Goal: Task Accomplishment & Management: Manage account settings

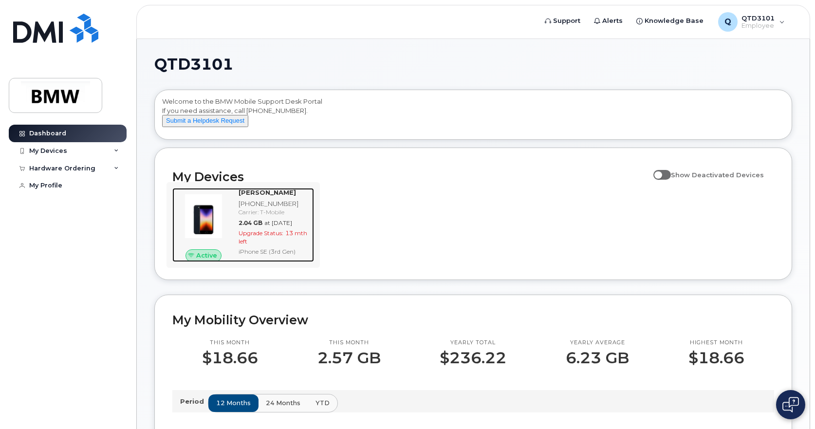
click at [207, 234] on img at bounding box center [203, 216] width 47 height 47
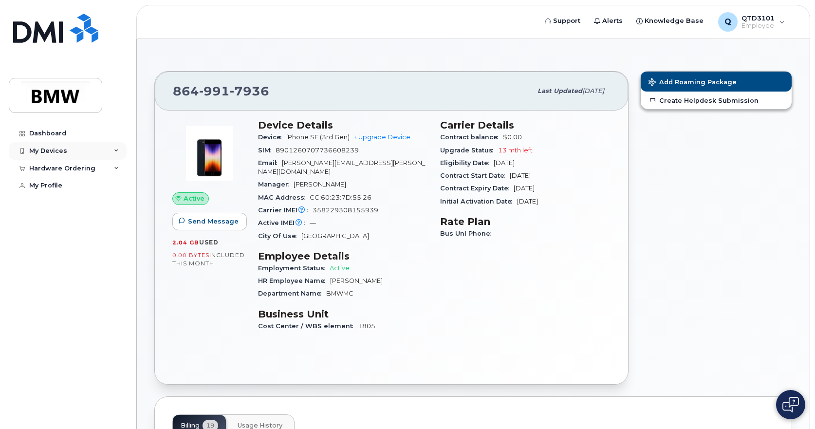
click at [66, 148] on div "My Devices" at bounding box center [68, 151] width 118 height 18
click at [86, 214] on div "Dashboard My Devices Add Device 864-991-7936 (Bradley Carver) Hardware Ordering…" at bounding box center [69, 270] width 120 height 290
click at [72, 150] on div "My Devices" at bounding box center [68, 151] width 118 height 18
click at [68, 148] on div "My Devices" at bounding box center [68, 151] width 118 height 18
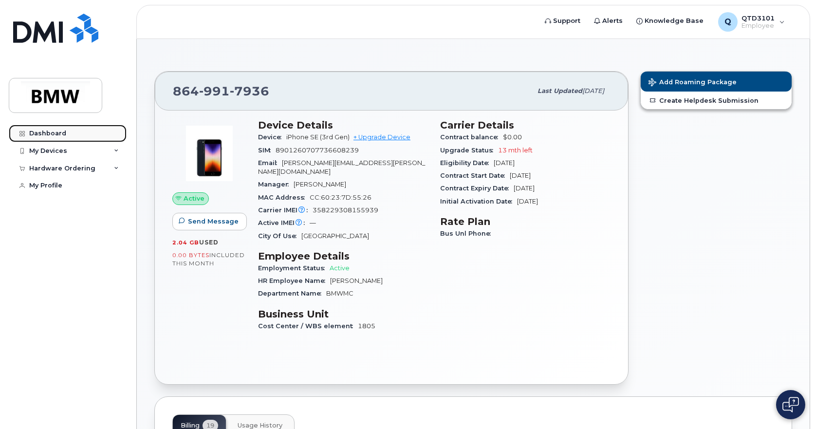
click at [66, 135] on link "Dashboard" at bounding box center [68, 134] width 118 height 18
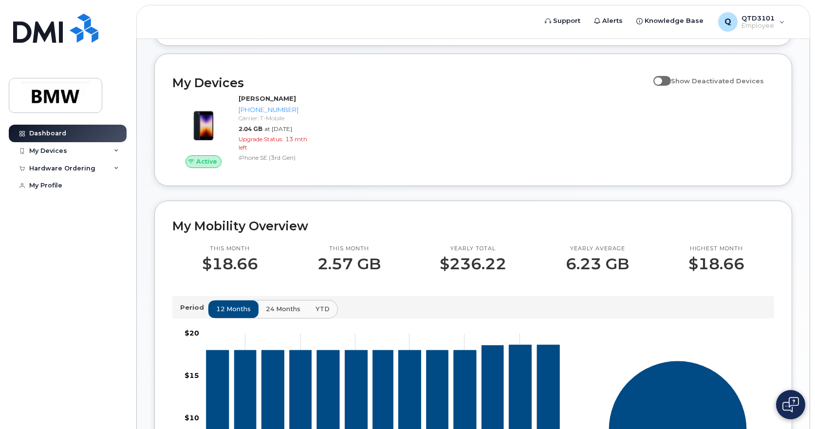
scroll to position [97, 0]
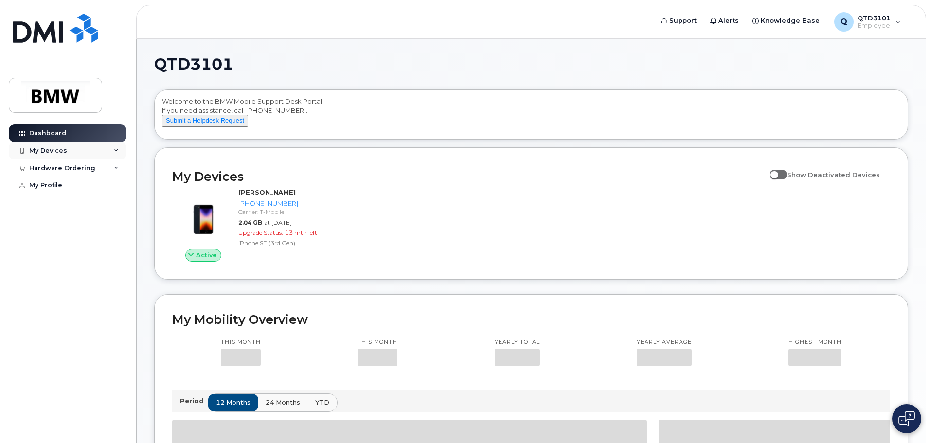
click at [87, 153] on div "My Devices" at bounding box center [68, 151] width 118 height 18
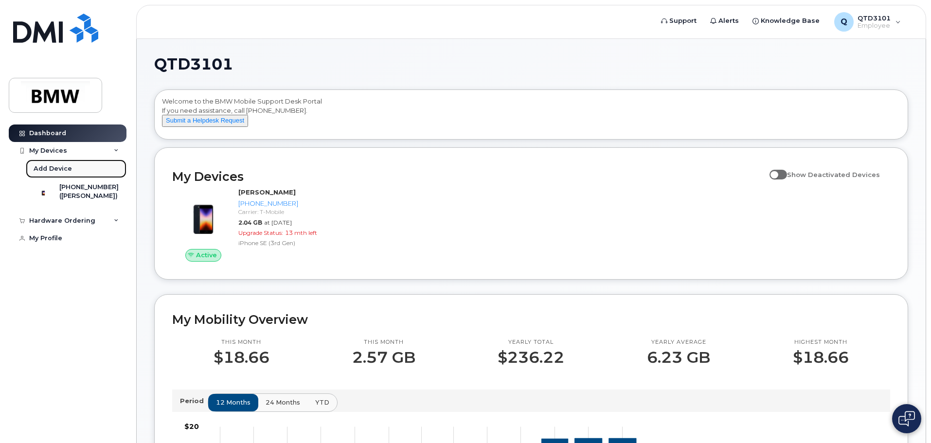
click at [73, 170] on link "Add Device" at bounding box center [76, 169] width 101 height 18
